Goal: Register for event/course

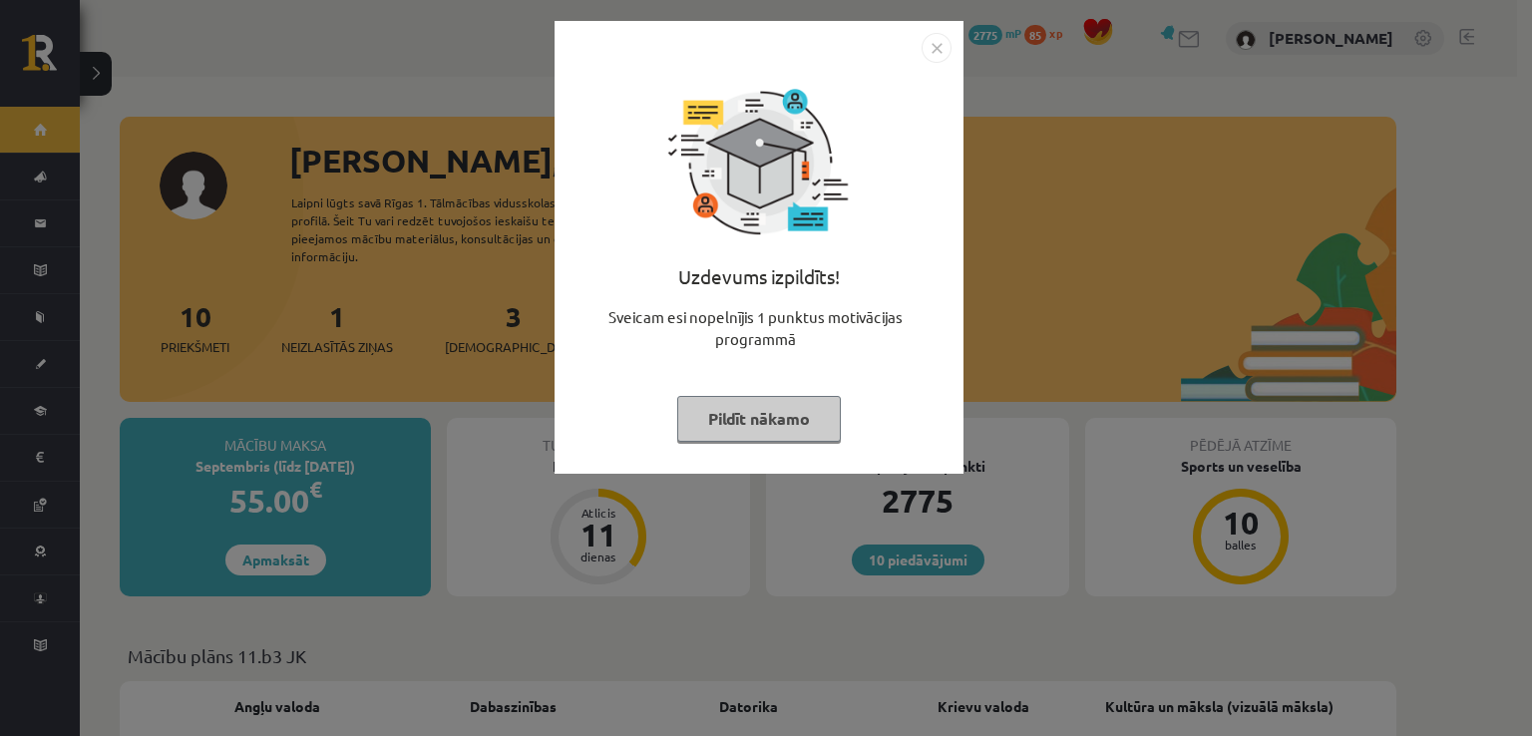
click at [934, 47] on img "Close" at bounding box center [937, 48] width 30 height 30
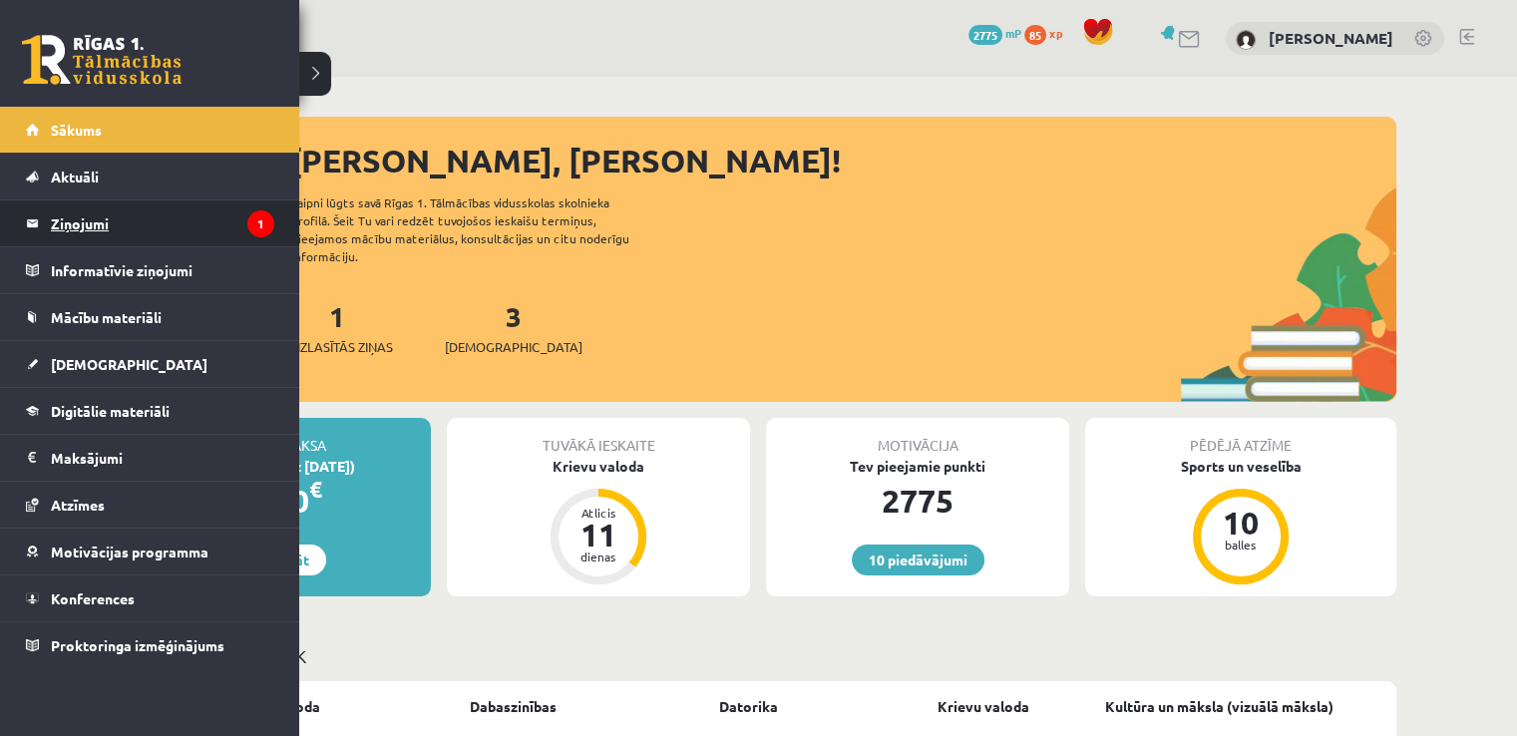
click at [102, 220] on legend "Ziņojumi 1" at bounding box center [162, 223] width 223 height 46
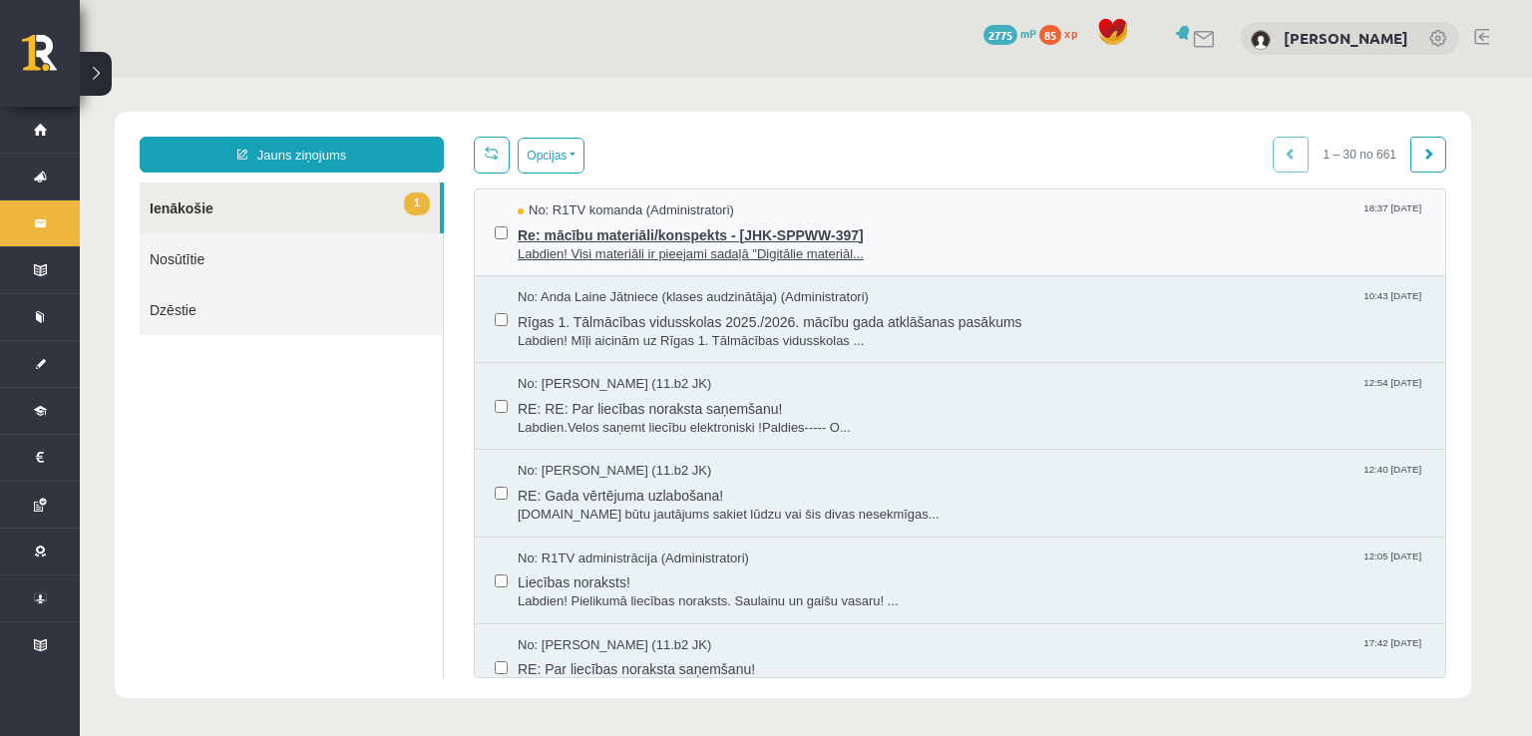
click at [961, 245] on span "Labdien! Visi materiāli ir pieejami sadaļā "Digitālie materiāl..." at bounding box center [972, 254] width 908 height 19
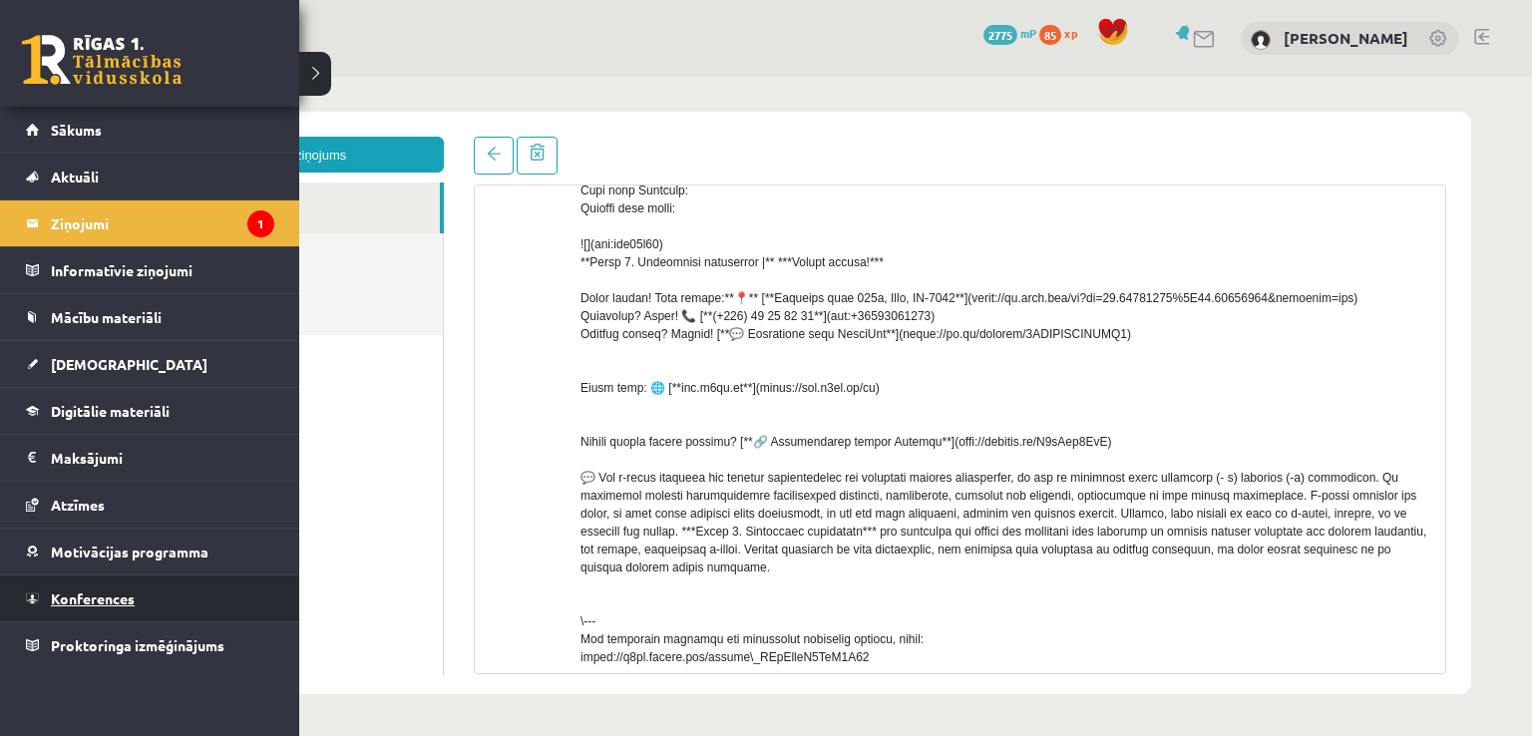
click at [88, 576] on link "Konferences" at bounding box center [150, 599] width 248 height 46
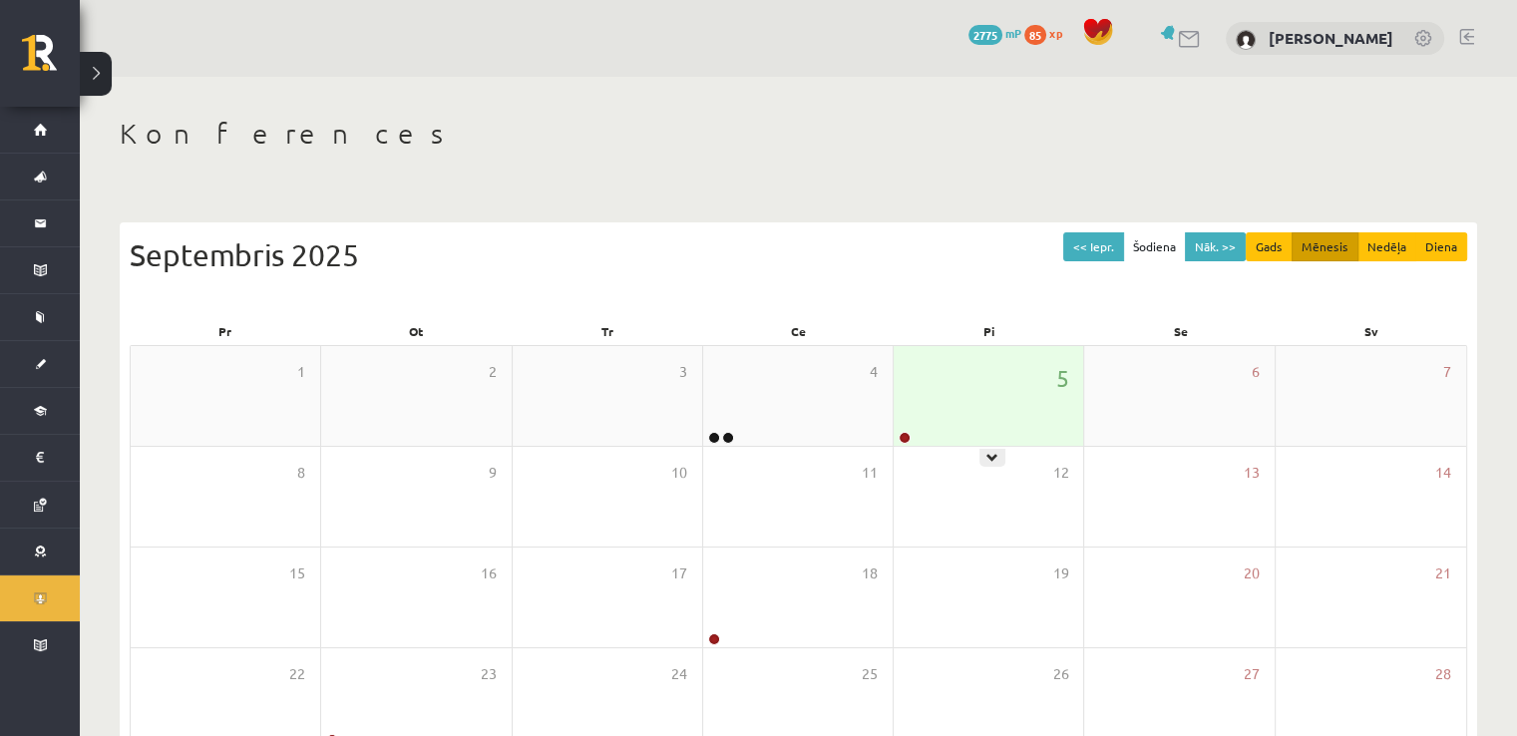
click at [1056, 397] on div "5" at bounding box center [989, 396] width 190 height 100
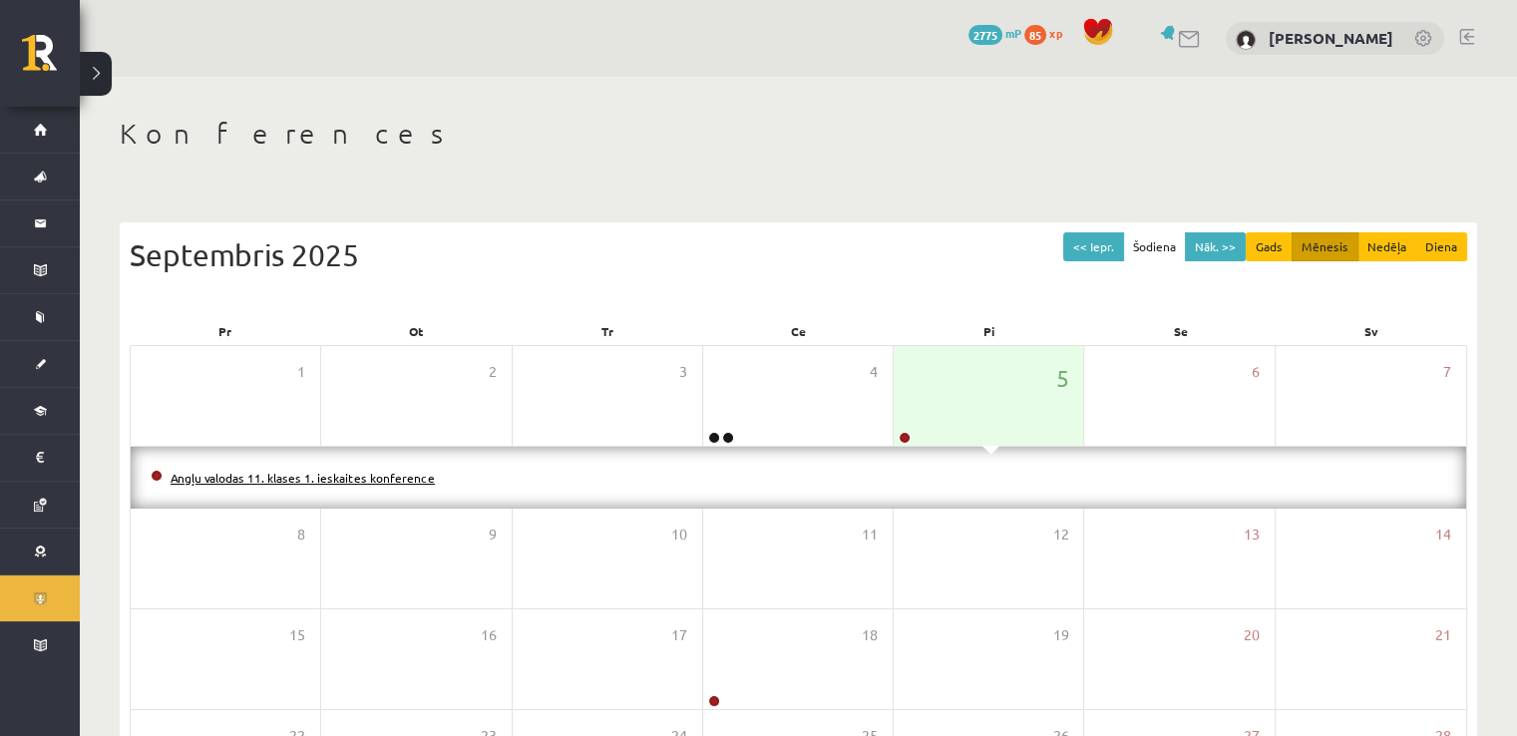
click at [323, 476] on link "Angļu valodas 11. klases 1. ieskaites konference" at bounding box center [303, 478] width 264 height 16
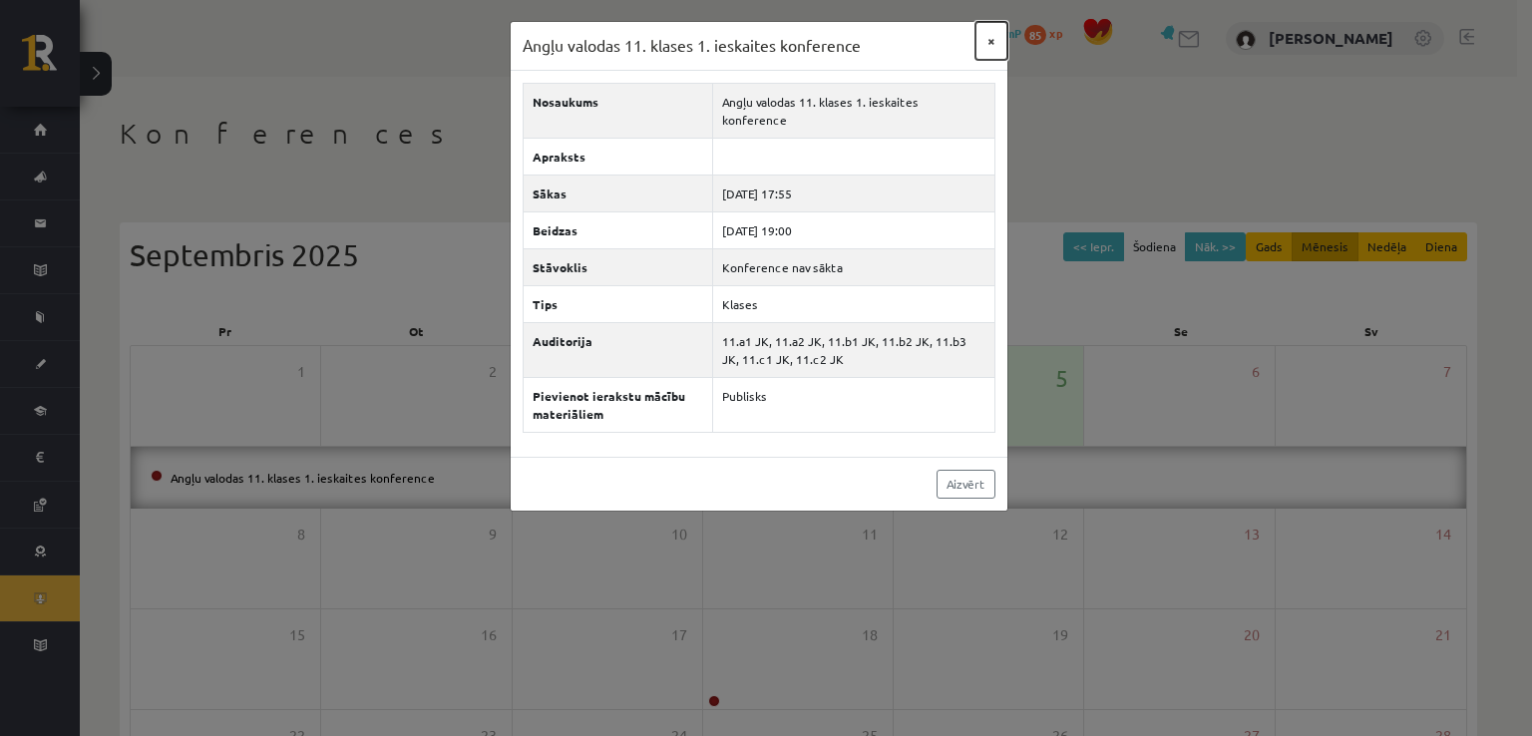
click at [990, 33] on button "×" at bounding box center [991, 41] width 32 height 38
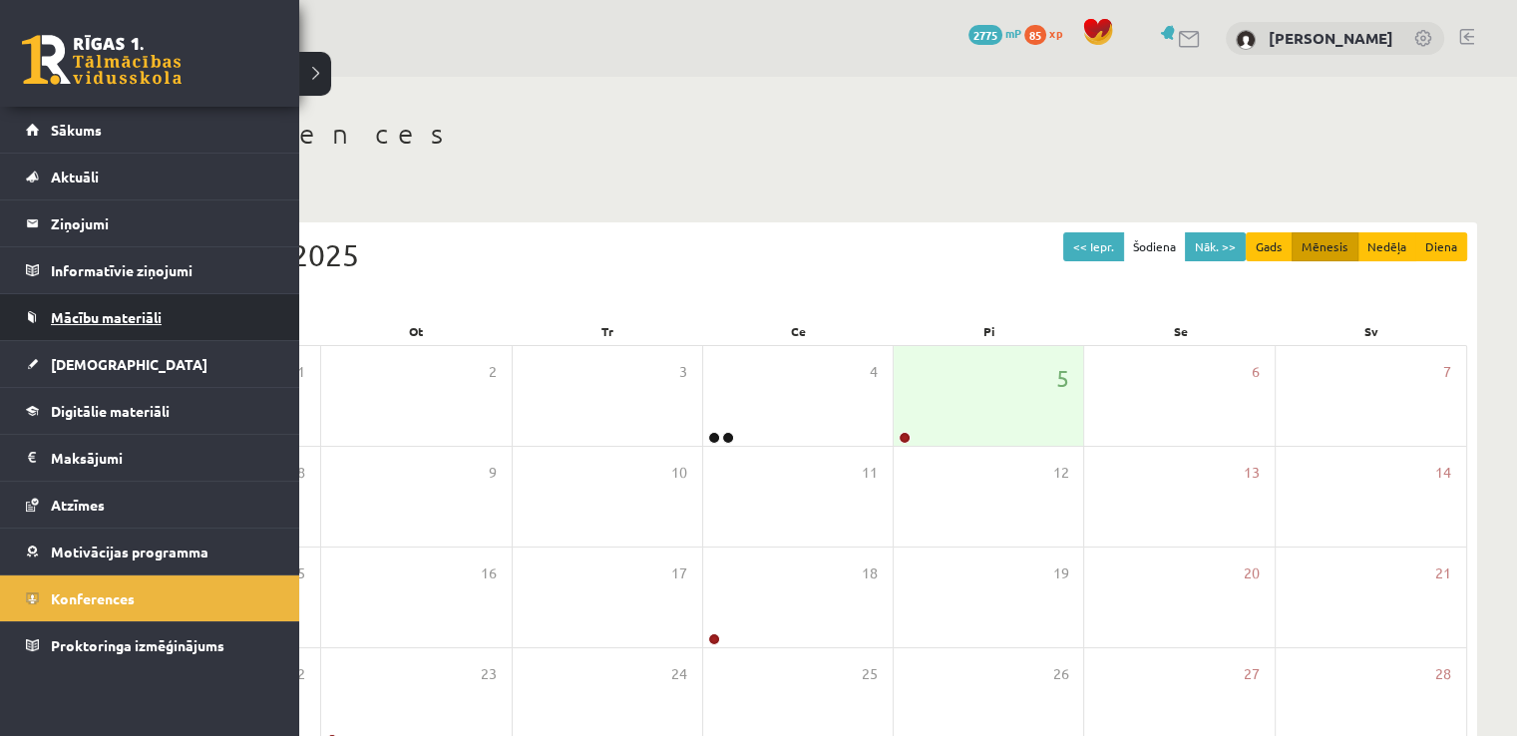
click at [125, 306] on link "Mācību materiāli" at bounding box center [150, 317] width 248 height 46
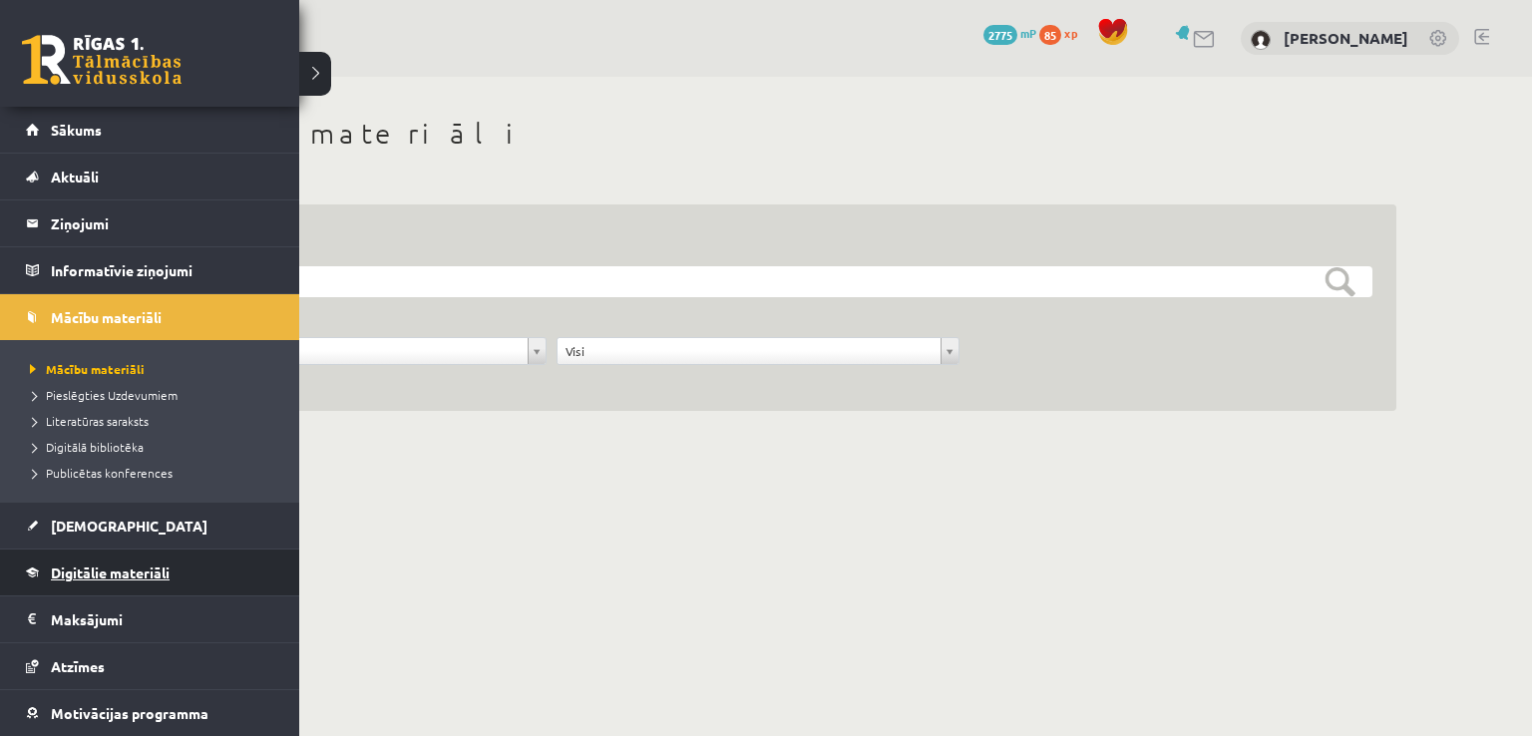
click at [79, 580] on link "Digitālie materiāli" at bounding box center [150, 573] width 248 height 46
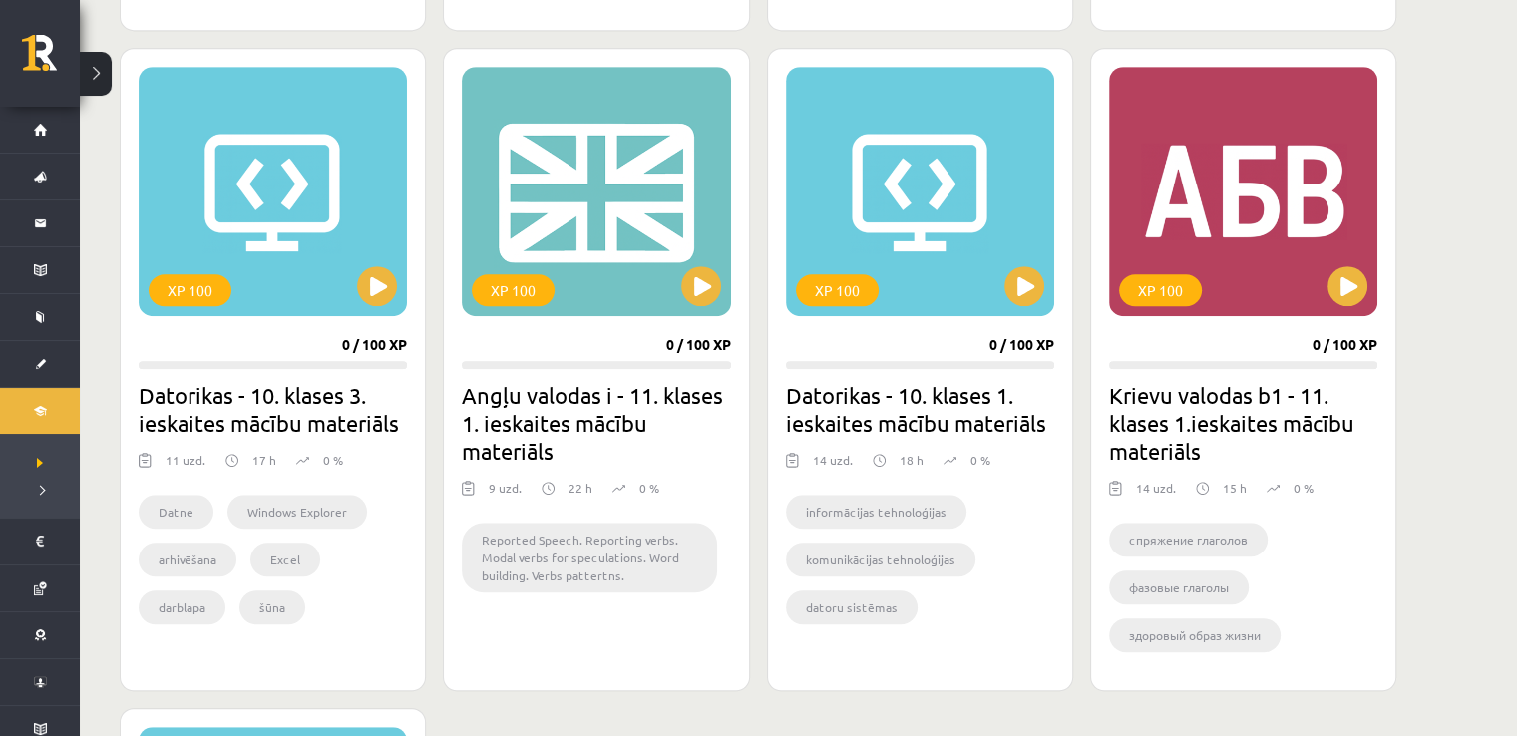
scroll to position [1396, 0]
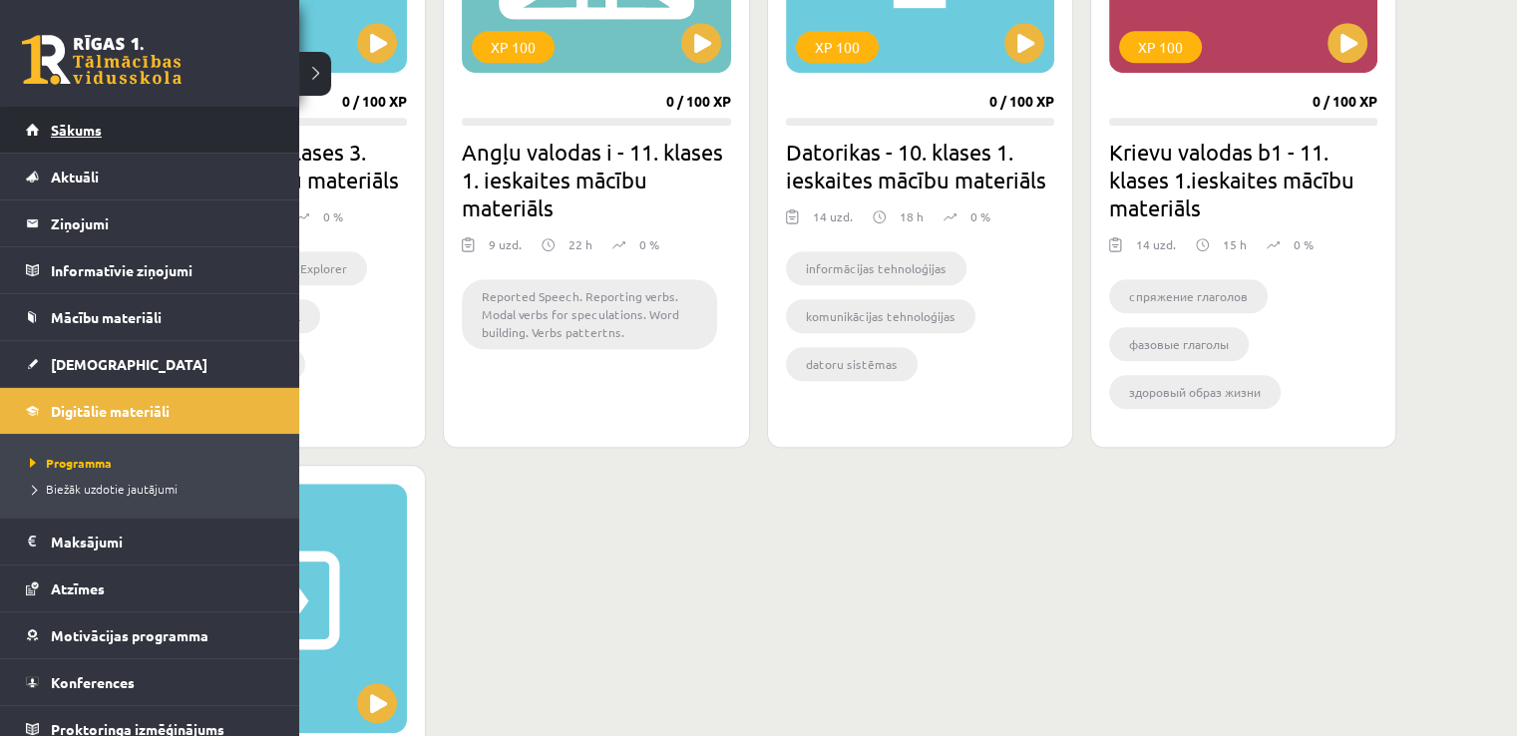
click at [52, 129] on span "Sākums" at bounding box center [76, 130] width 51 height 18
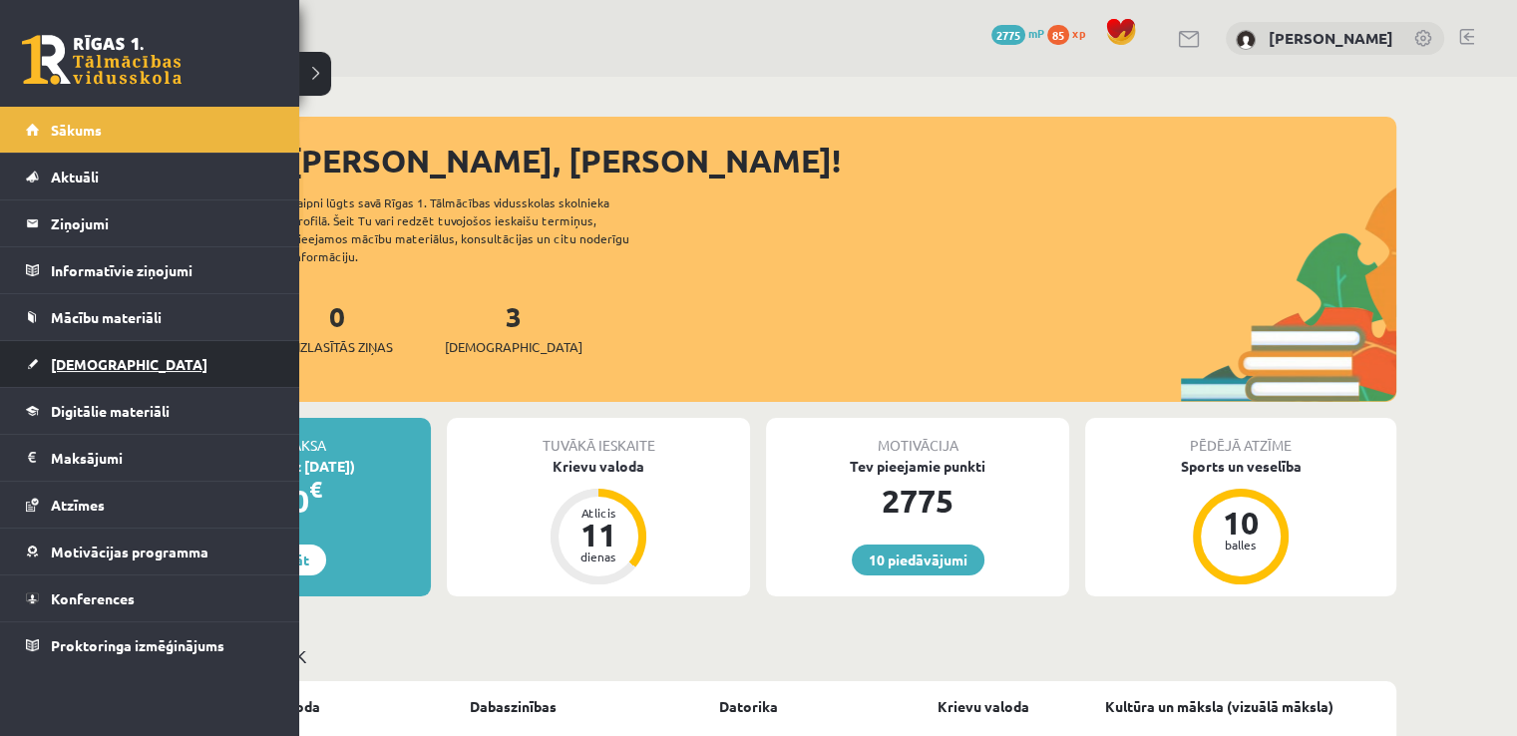
click at [69, 344] on link "[DEMOGRAPHIC_DATA]" at bounding box center [150, 364] width 248 height 46
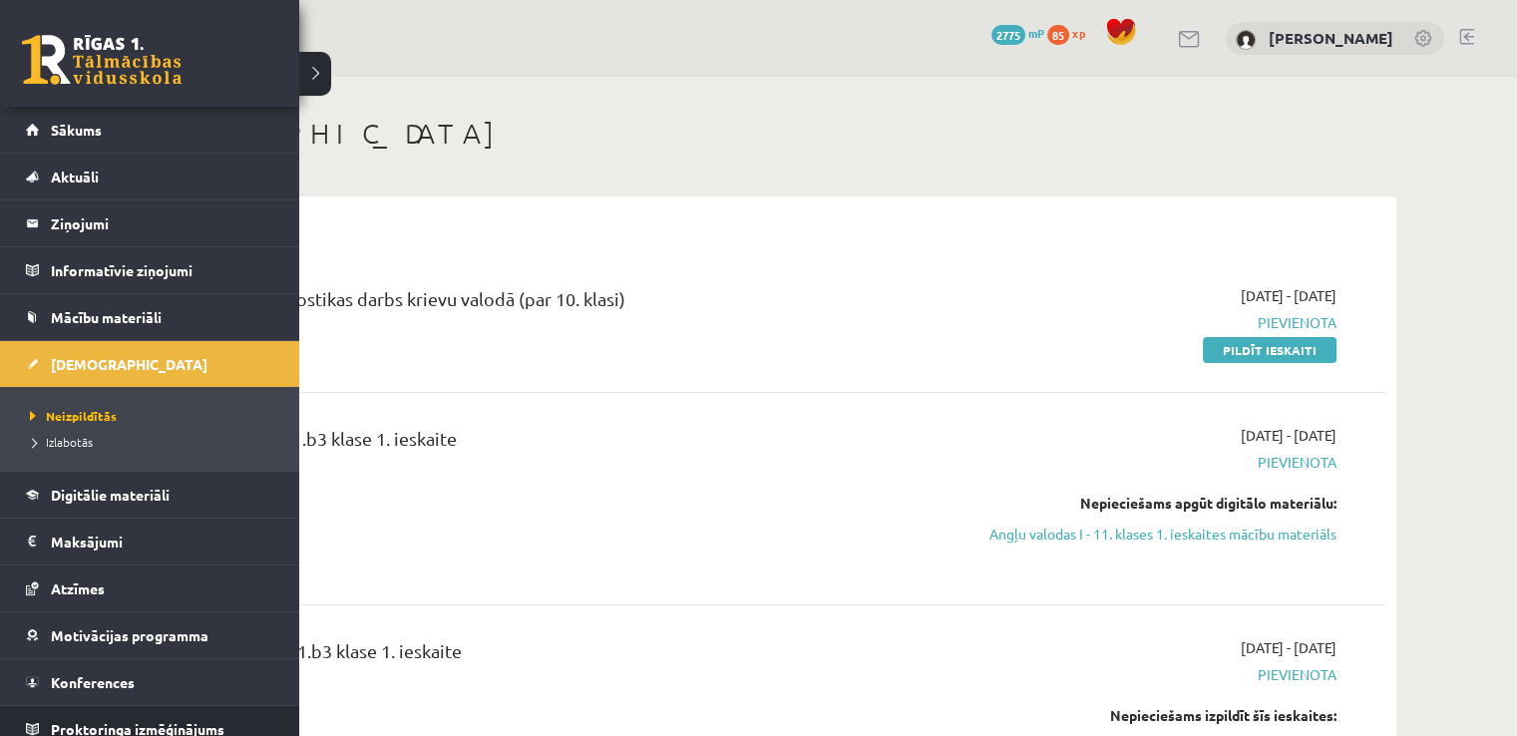
click at [70, 724] on span "Proktoringa izmēģinājums" at bounding box center [138, 729] width 174 height 18
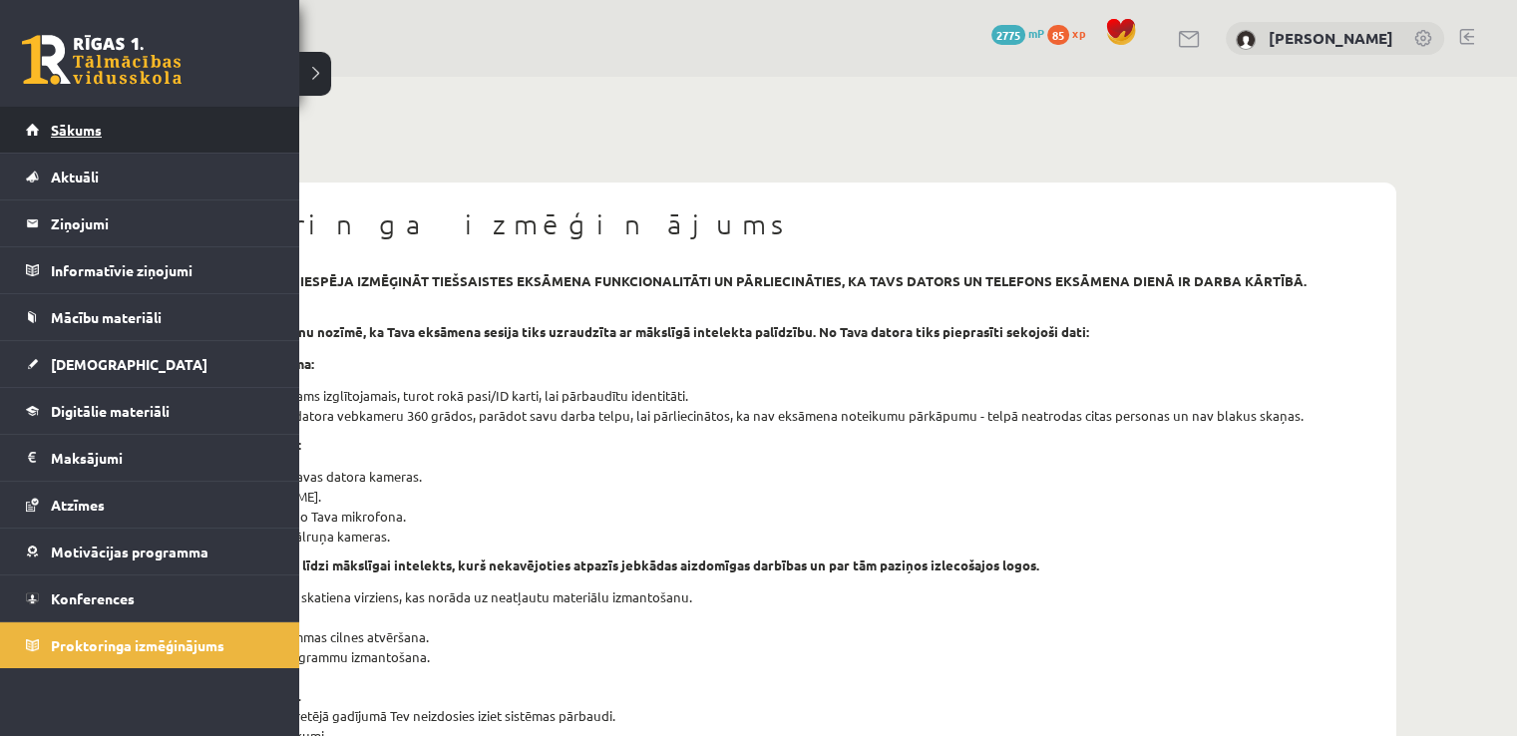
click at [62, 118] on link "Sākums" at bounding box center [150, 130] width 248 height 46
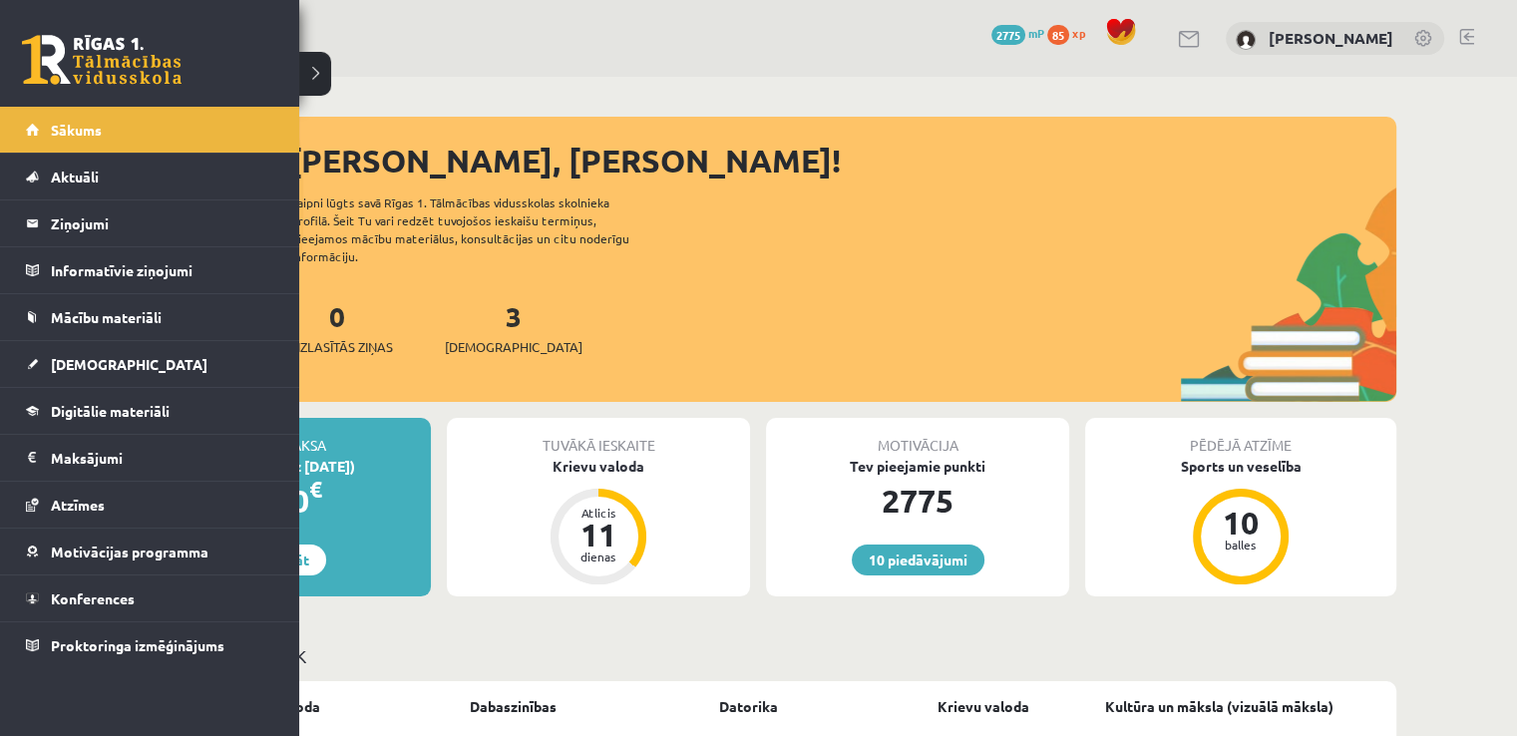
click at [58, 55] on link at bounding box center [102, 60] width 160 height 50
click at [108, 593] on span "Konferences" at bounding box center [93, 598] width 84 height 18
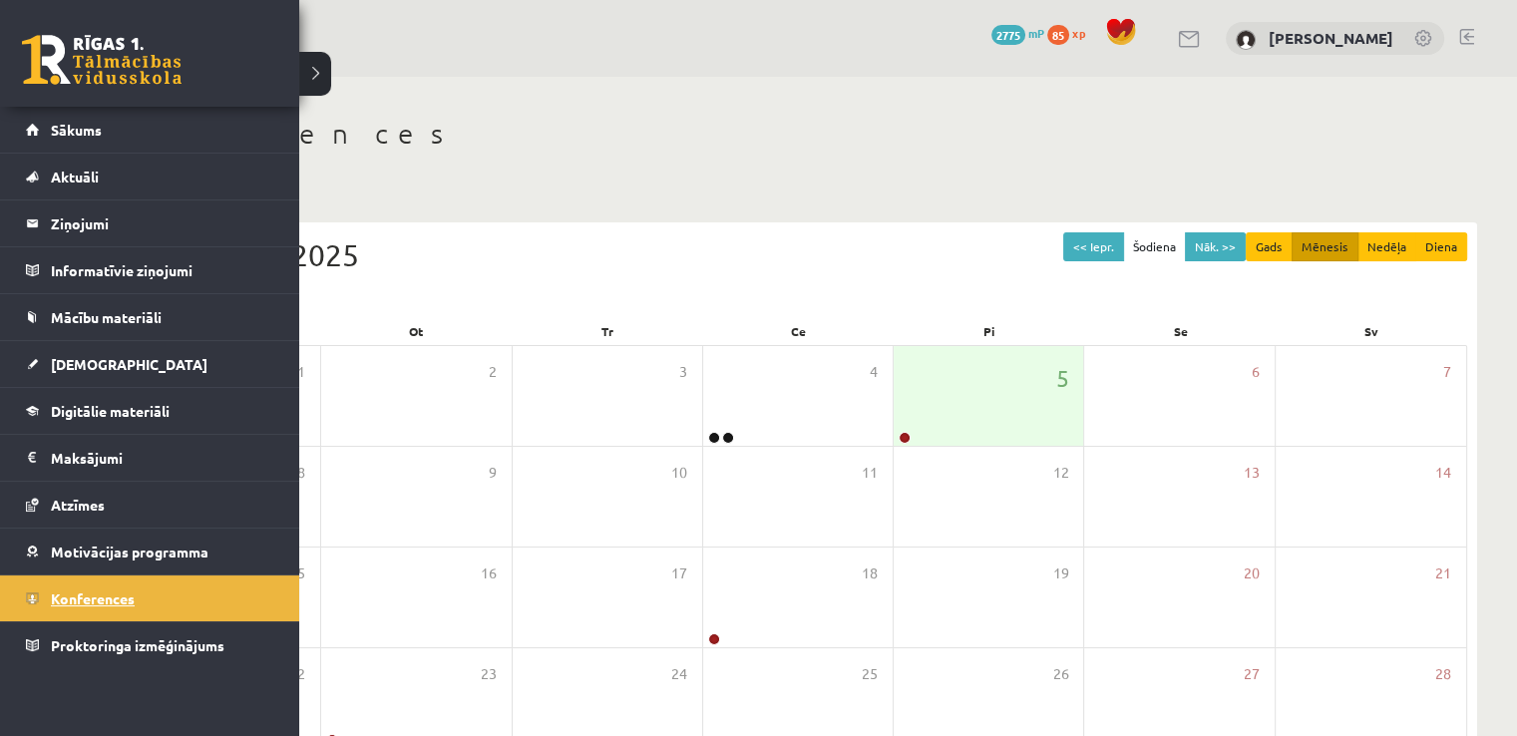
click at [28, 583] on link "Konferences" at bounding box center [150, 599] width 248 height 46
click at [96, 583] on link "Konferences" at bounding box center [150, 599] width 248 height 46
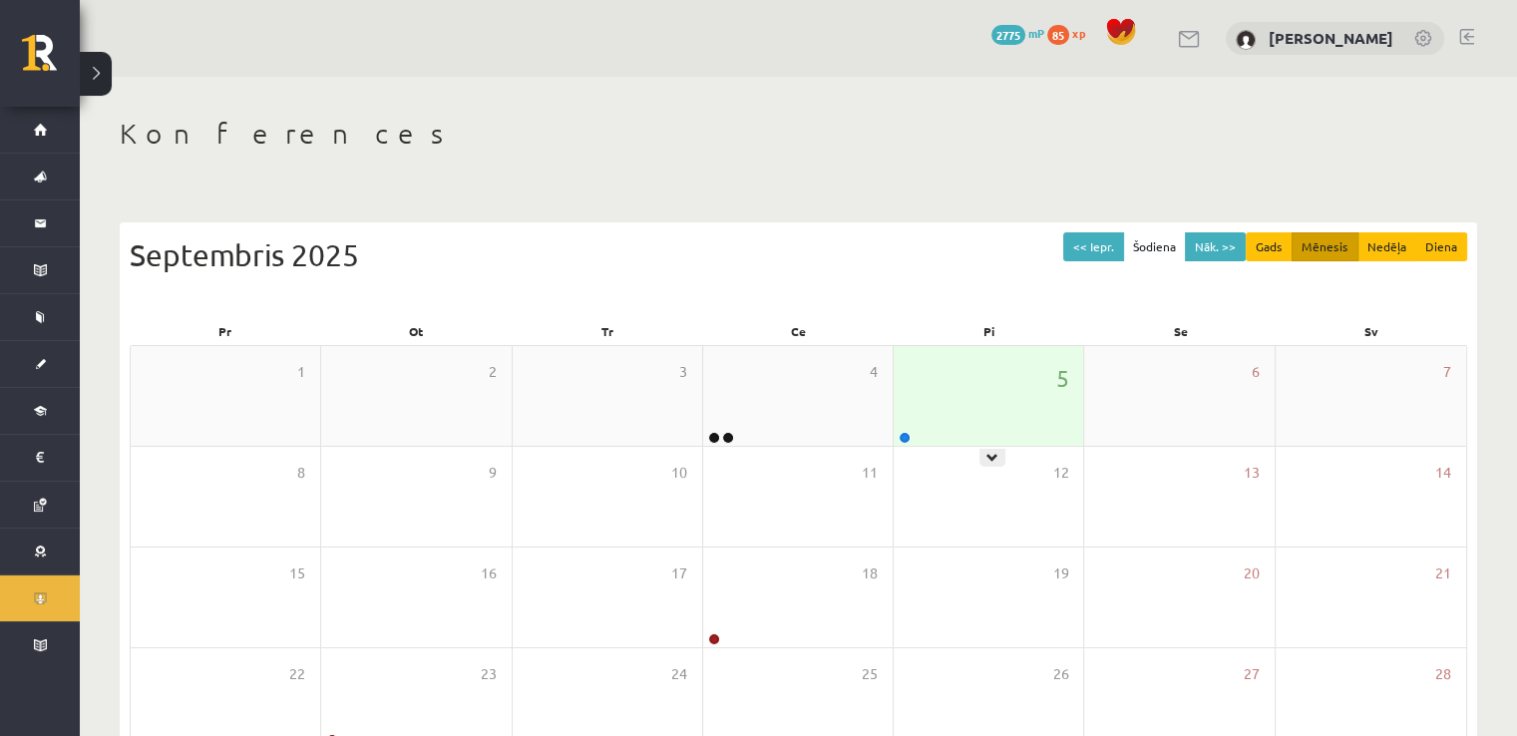
click at [1028, 380] on div "5" at bounding box center [989, 396] width 190 height 100
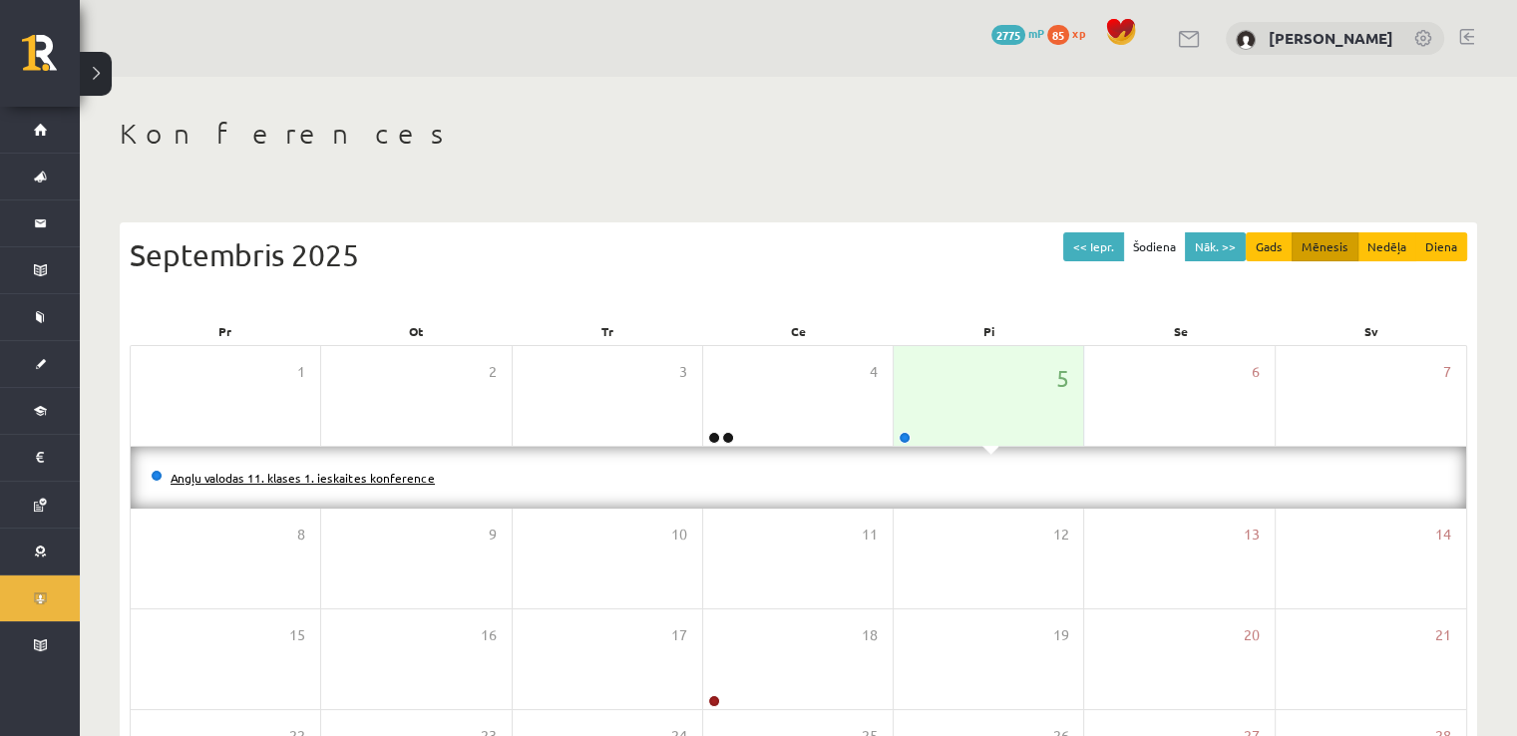
click at [335, 479] on link "Angļu valodas 11. klases 1. ieskaites konference" at bounding box center [303, 478] width 264 height 16
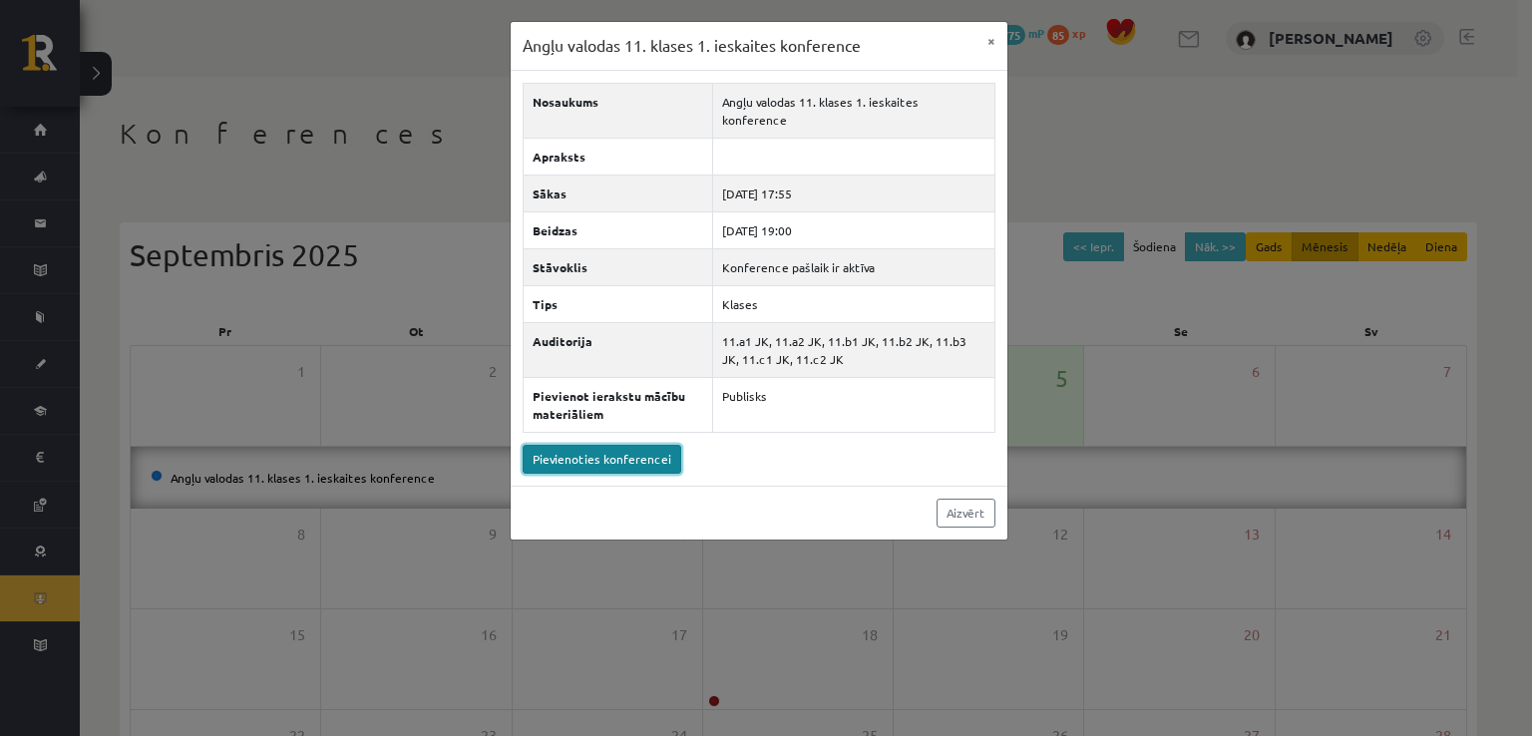
click at [622, 447] on link "Pievienoties konferencei" at bounding box center [602, 459] width 159 height 29
